Goal: Check status: Check status

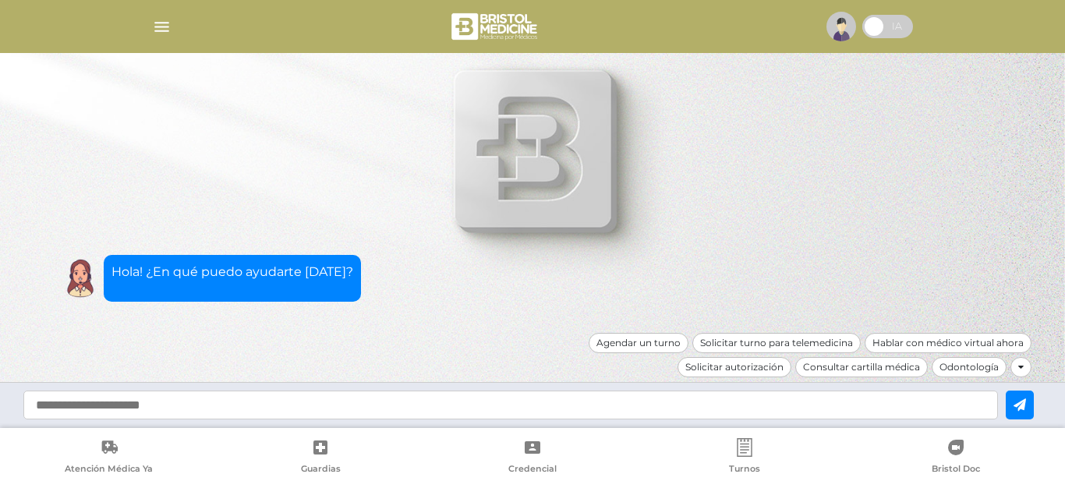
click at [157, 23] on img "button" at bounding box center [161, 26] width 19 height 19
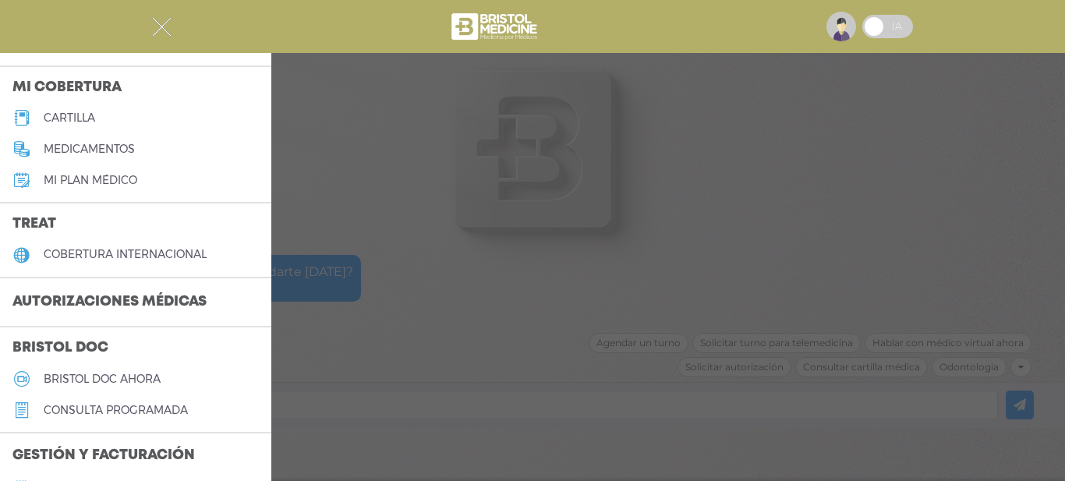
scroll to position [234, 0]
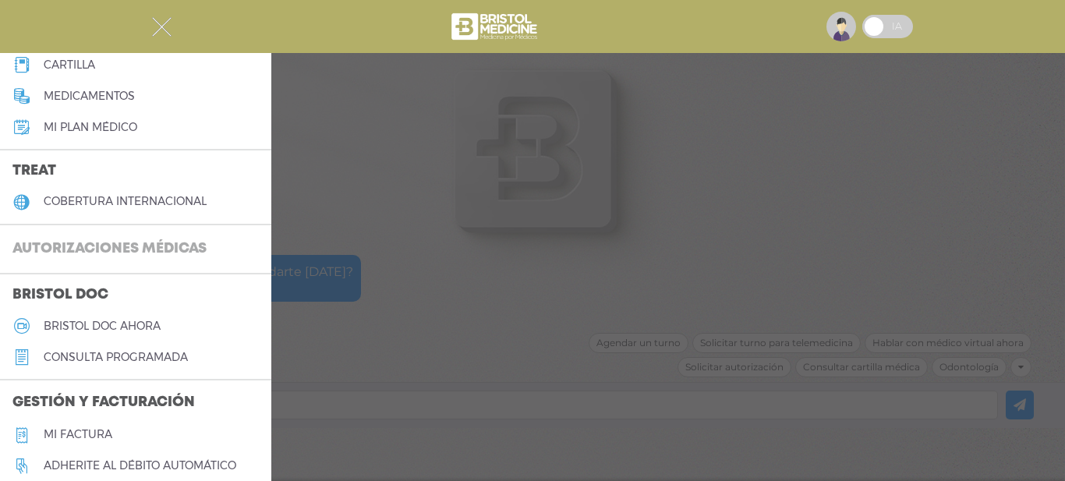
click at [149, 246] on h3 "Autorizaciones médicas" at bounding box center [109, 250] width 219 height 30
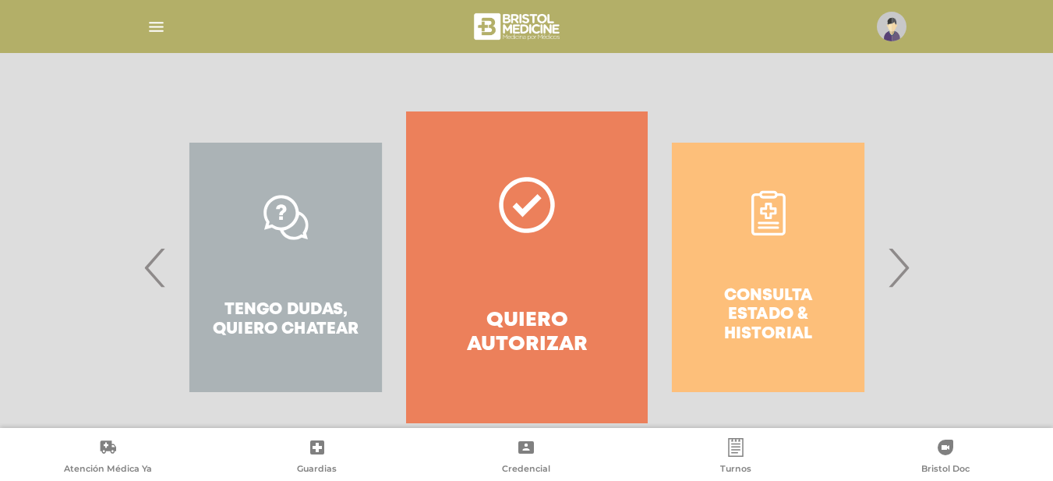
scroll to position [302, 0]
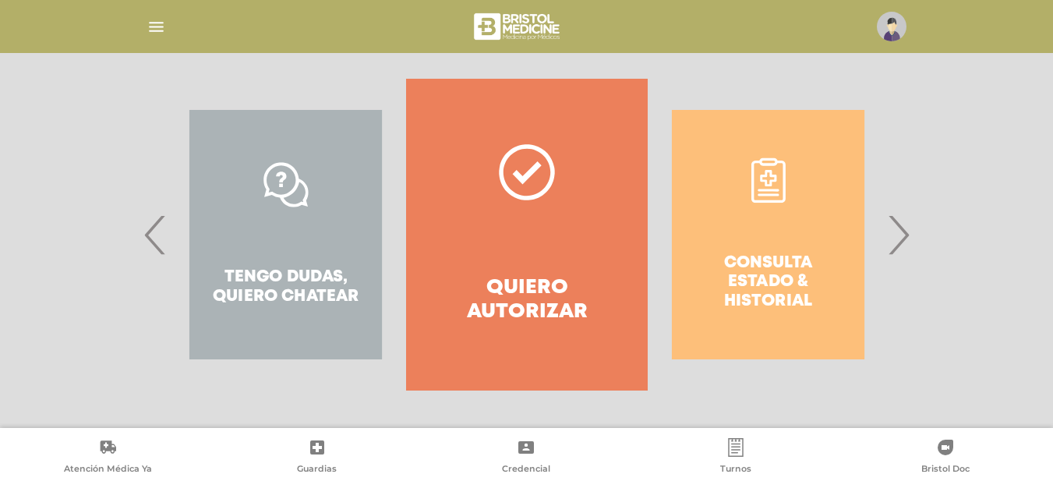
click at [907, 231] on span "›" at bounding box center [898, 235] width 30 height 84
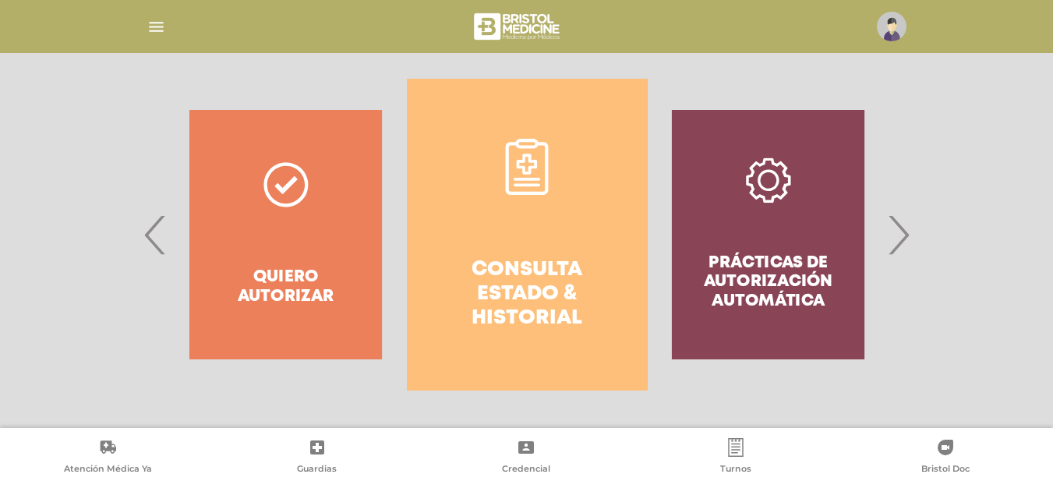
click at [604, 196] on link "Consulta estado & historial" at bounding box center [527, 235] width 241 height 312
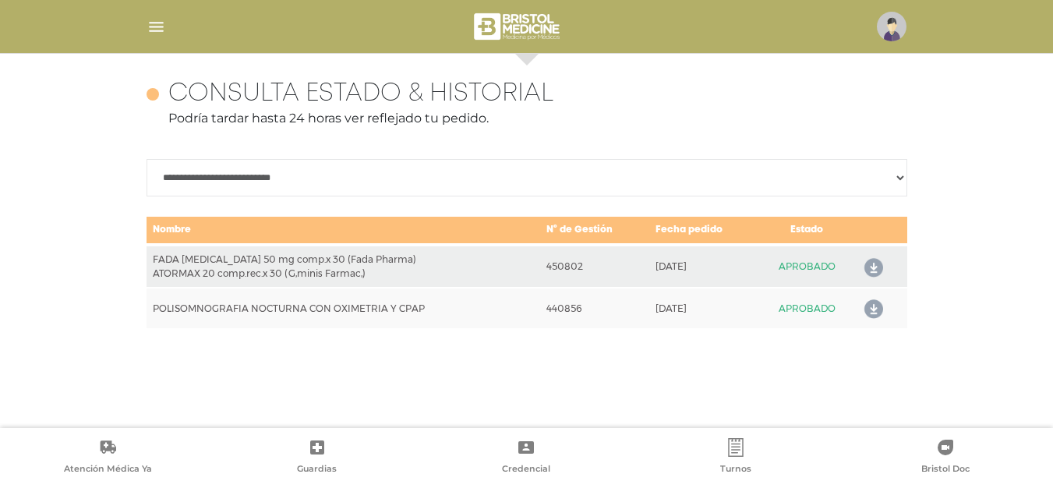
scroll to position [677, 0]
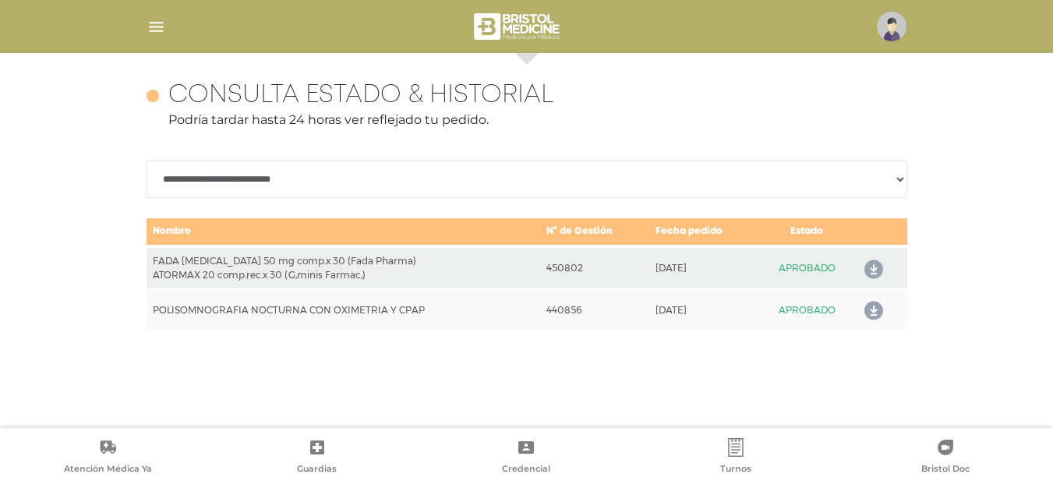
click at [893, 22] on img at bounding box center [892, 27] width 30 height 30
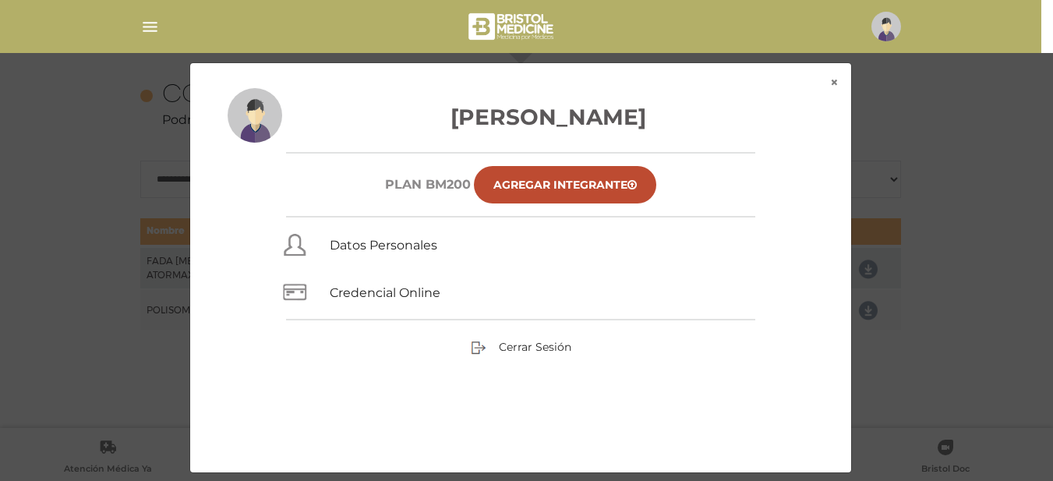
click at [543, 339] on div "Cerrar Sesión" at bounding box center [521, 347] width 586 height 17
click at [543, 345] on span "Cerrar Sesión" at bounding box center [535, 347] width 72 height 14
